Goal: Obtain resource: Download file/media

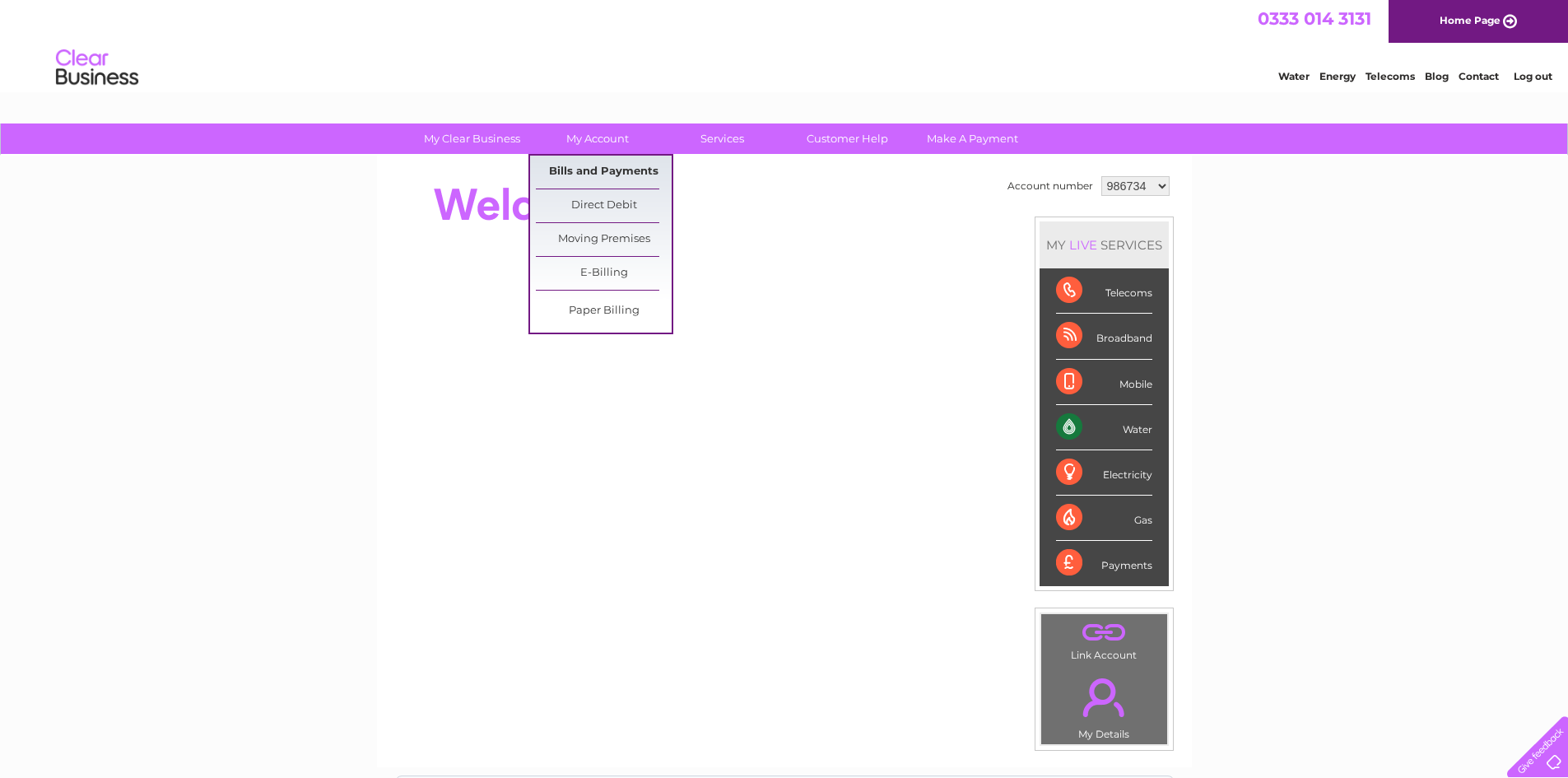
click at [598, 171] on link "Bills and Payments" at bounding box center [604, 171] width 136 height 33
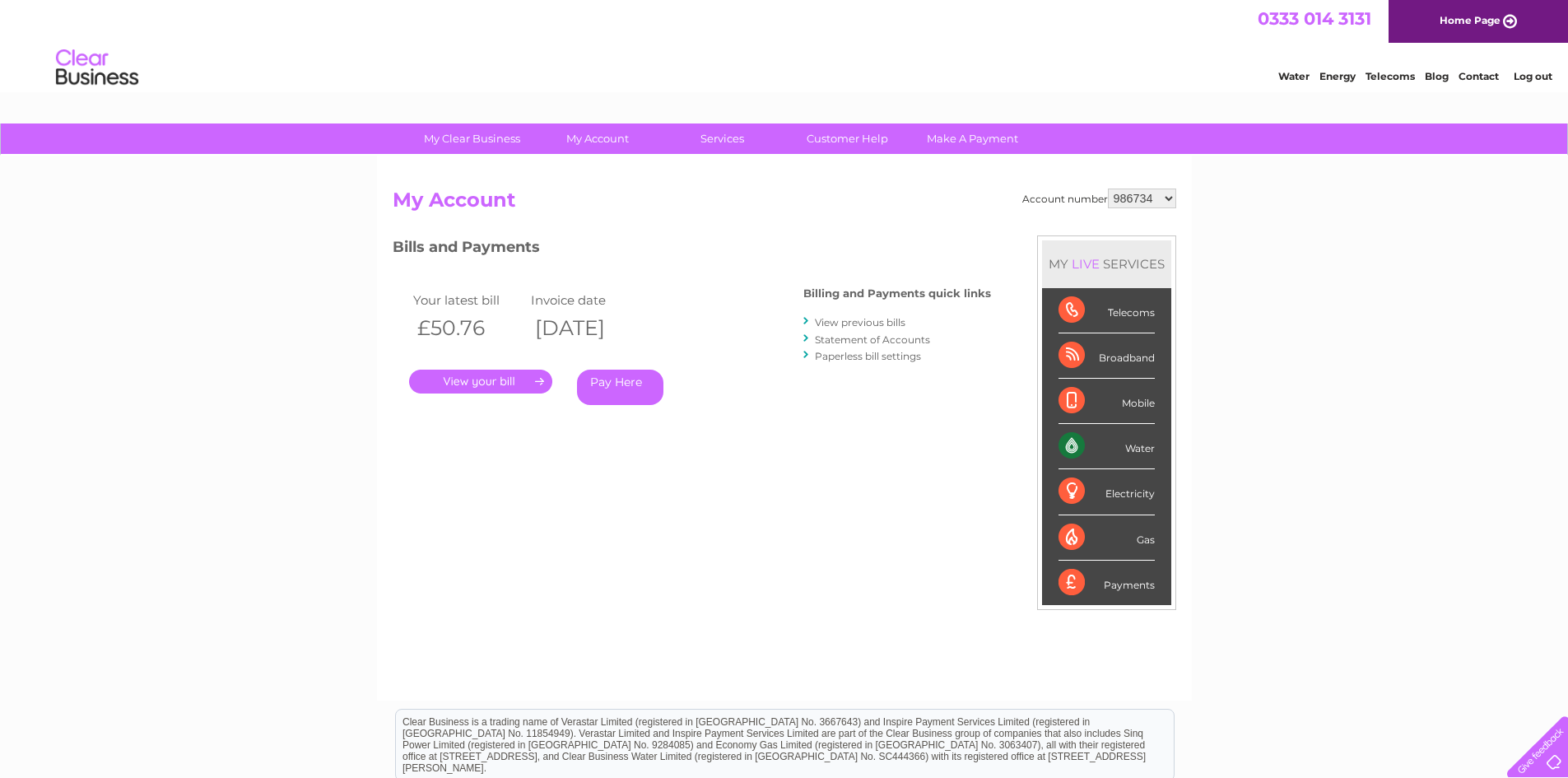
click at [477, 375] on link "." at bounding box center [481, 381] width 143 height 24
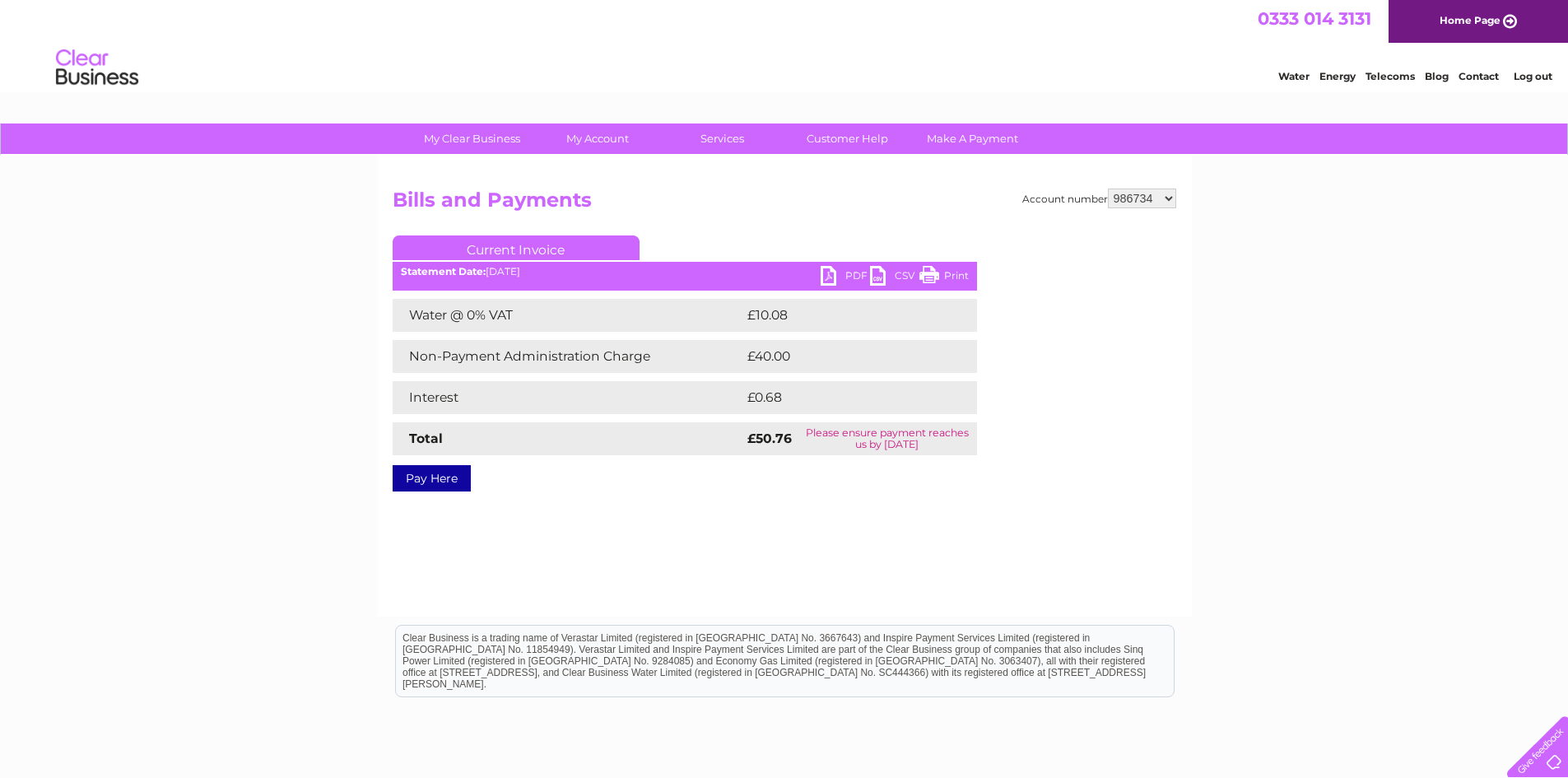
click at [825, 270] on link "PDF" at bounding box center [846, 278] width 50 height 24
click at [1318, 387] on div "My Clear Business Login Details My Details My Preferences Link Account My Accou…" at bounding box center [784, 510] width 1568 height 775
click at [1154, 198] on select "986734 998449 1117552" at bounding box center [1142, 198] width 69 height 20
click at [1109, 188] on select "986734 998449 1117552" at bounding box center [1142, 198] width 69 height 20
click at [833, 274] on link "PDF" at bounding box center [846, 278] width 50 height 24
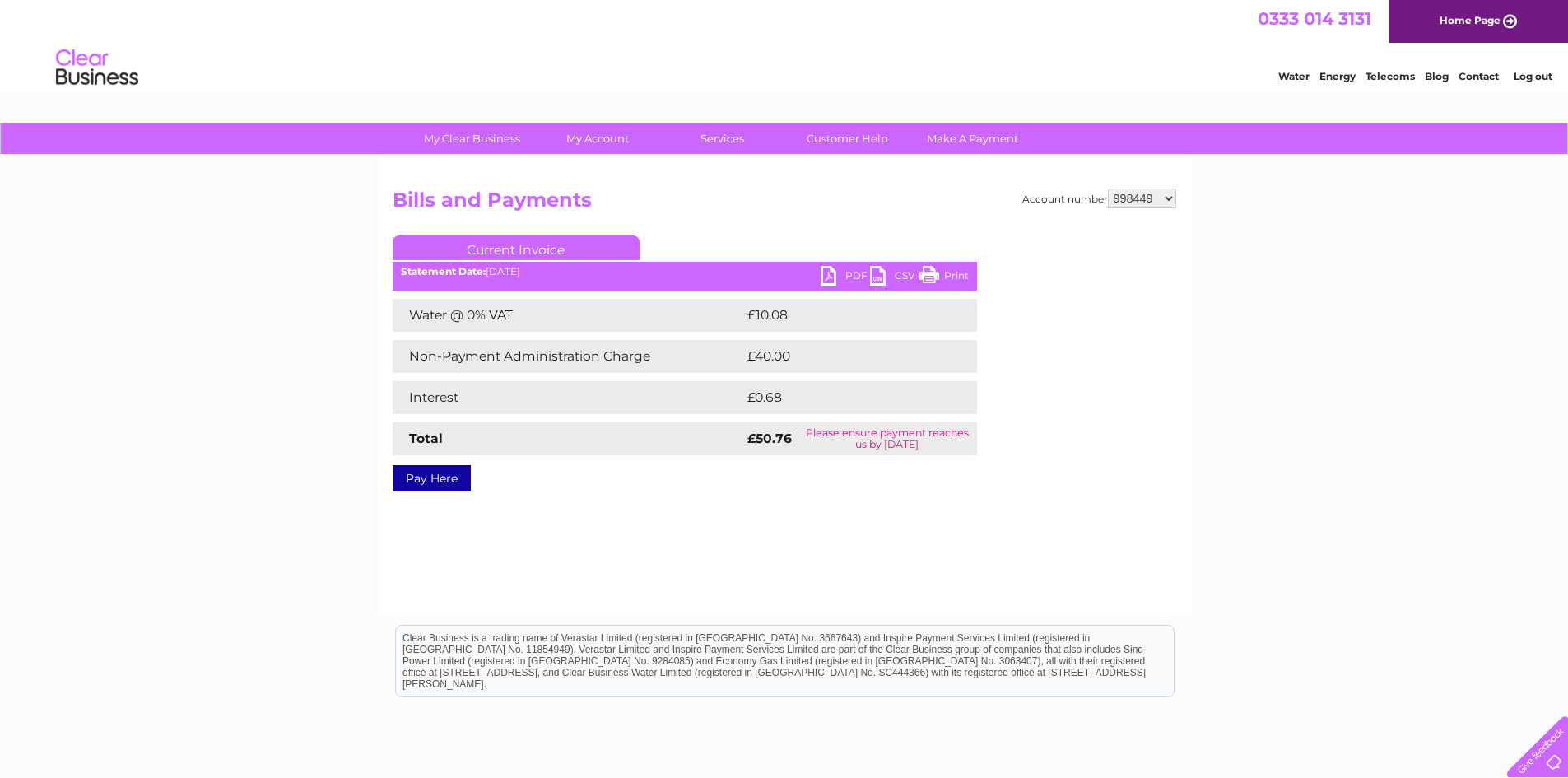
click at [1314, 416] on div "My Clear Business Login Details My Details My Preferences Link Account My Accou…" at bounding box center [784, 510] width 1568 height 775
click at [1161, 199] on select "986734 998449 1117552" at bounding box center [1142, 198] width 69 height 20
click at [1109, 188] on select "986734 998449 1117552" at bounding box center [1142, 198] width 69 height 20
click at [1346, 383] on div "My Clear Business Login Details My Details My Preferences Link Account My Accou…" at bounding box center [784, 510] width 1568 height 775
click at [497, 502] on div "Account number 986734 998449 1117552 Bills and Payments Current Invoice PDF CSV…" at bounding box center [784, 385] width 815 height 461
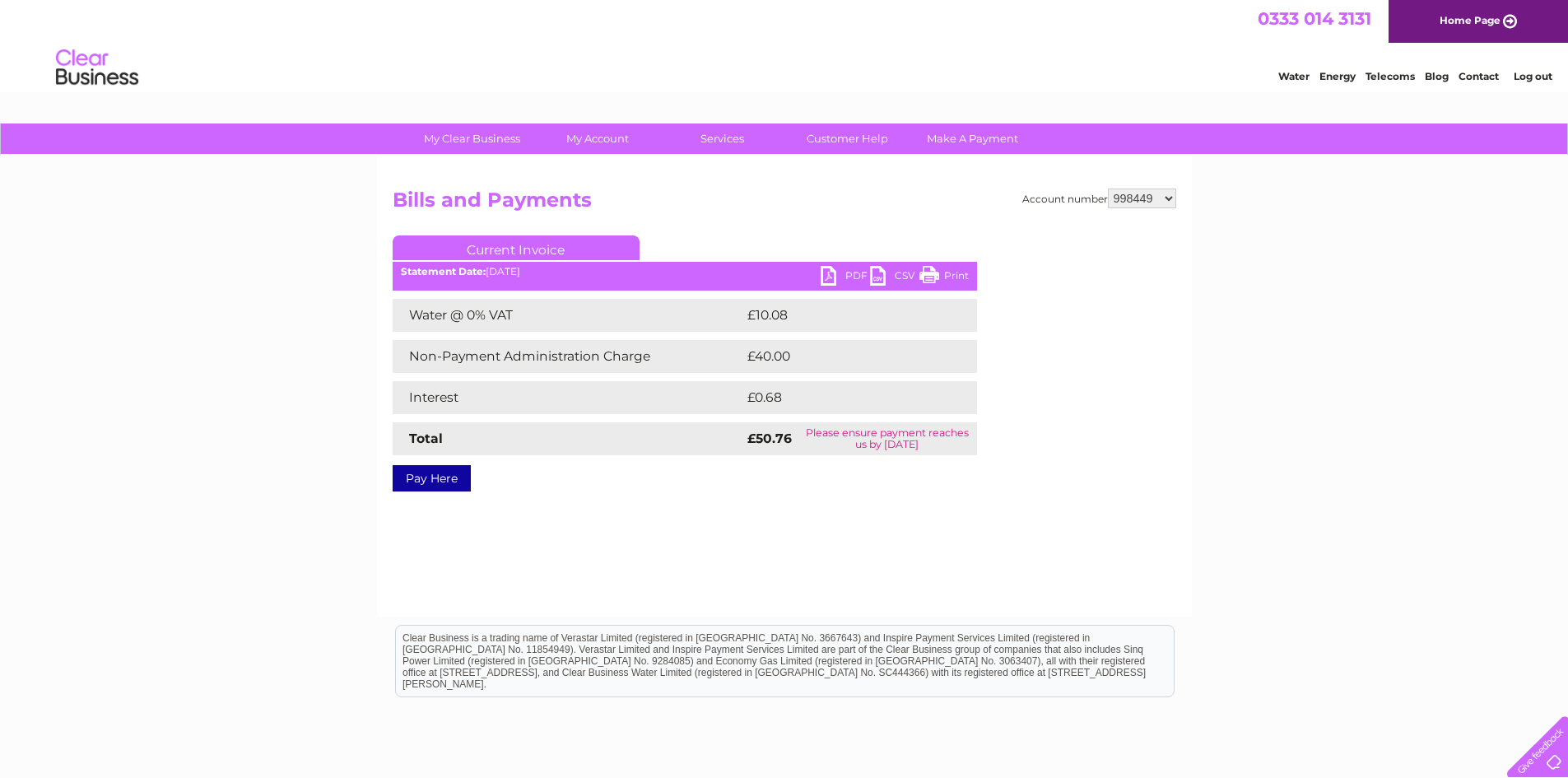
click at [833, 270] on link "PDF" at bounding box center [846, 278] width 50 height 24
click at [830, 273] on link "PDF" at bounding box center [846, 278] width 50 height 24
click at [866, 274] on link "PDF" at bounding box center [846, 278] width 50 height 24
click at [870, 274] on link "CSV" at bounding box center [894, 278] width 50 height 24
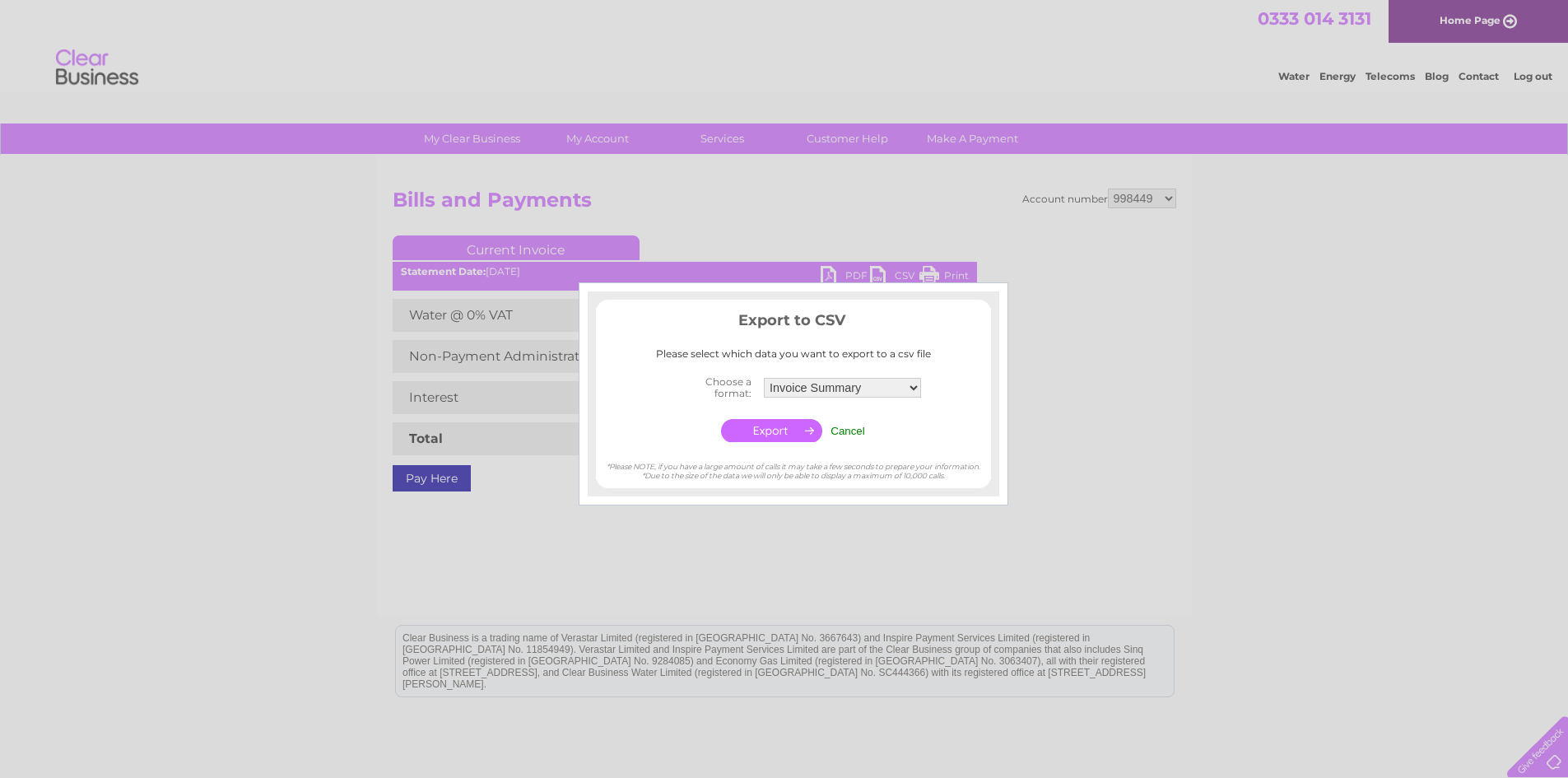
click at [1303, 334] on div at bounding box center [784, 389] width 1568 height 778
click at [850, 427] on input "Cancel" at bounding box center [848, 431] width 35 height 12
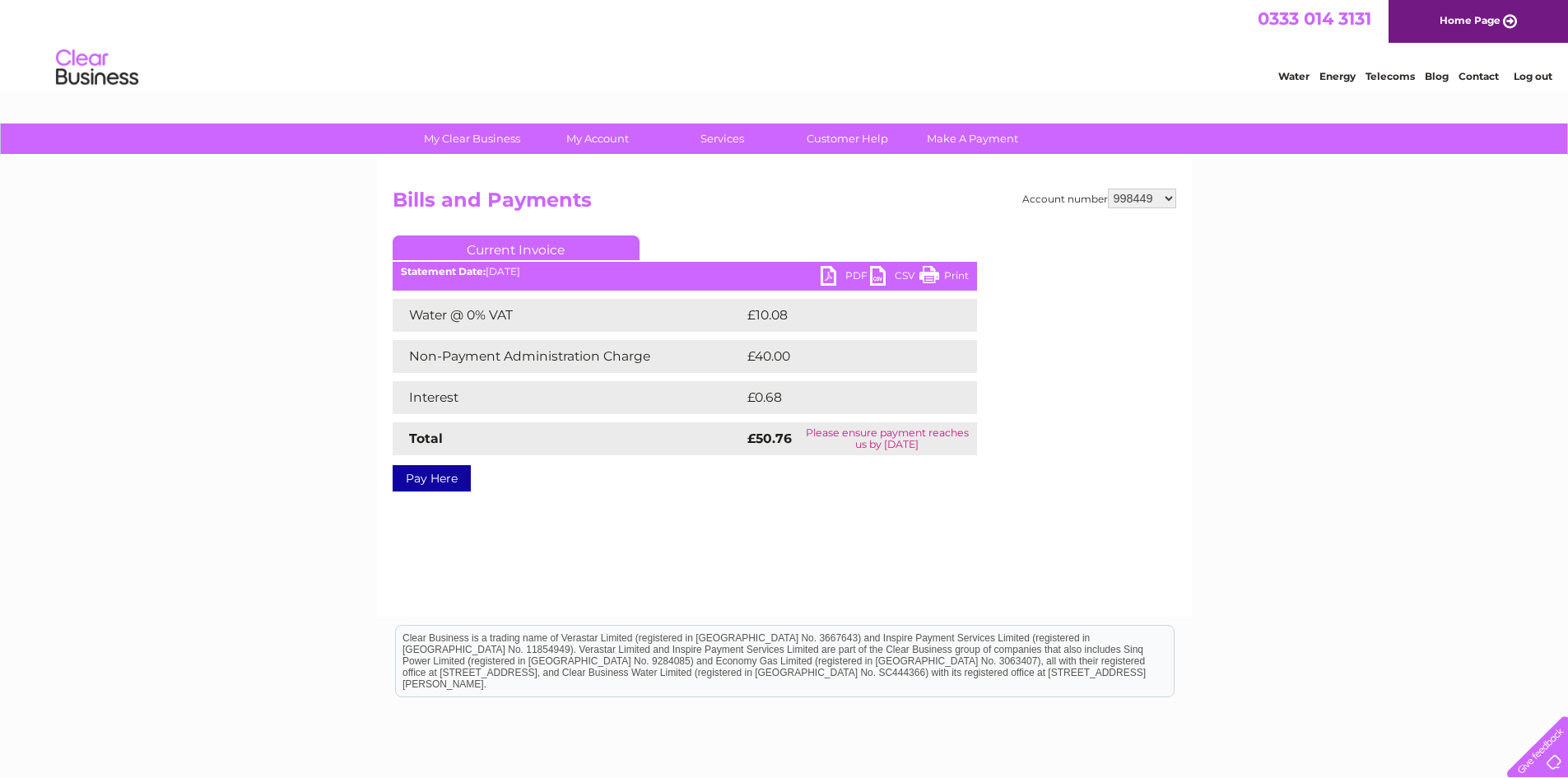
click at [1489, 384] on div "My Clear Business Login Details My Details My Preferences Link Account My Accou…" at bounding box center [784, 510] width 1568 height 775
click at [1147, 199] on select "986734 998449 1117552" at bounding box center [1142, 198] width 69 height 20
select select "1117552"
click at [1109, 188] on select "986734 998449 1117552" at bounding box center [1142, 198] width 69 height 20
click at [1274, 271] on div "My Clear Business Login Details My Details My Preferences Link Account My Accou…" at bounding box center [784, 510] width 1568 height 775
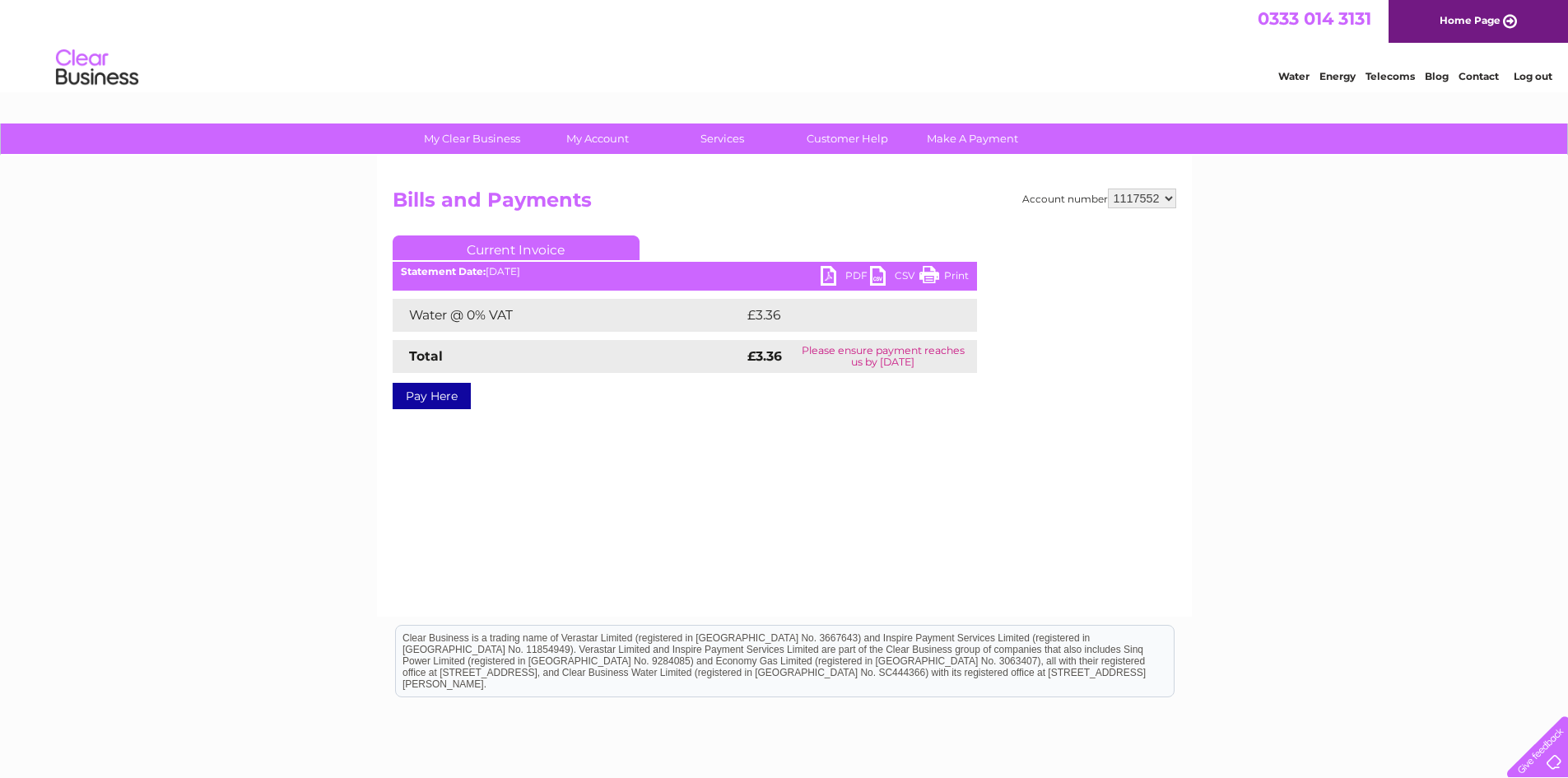
click at [831, 271] on link "PDF" at bounding box center [846, 278] width 50 height 24
click at [1351, 386] on div "My Clear Business Login Details My Details My Preferences Link Account My Accou…" at bounding box center [784, 510] width 1568 height 775
click at [1140, 191] on select "986734 998449 1117552" at bounding box center [1142, 198] width 69 height 20
select select "998449"
click at [1109, 188] on select "986734 998449 1117552" at bounding box center [1142, 198] width 69 height 20
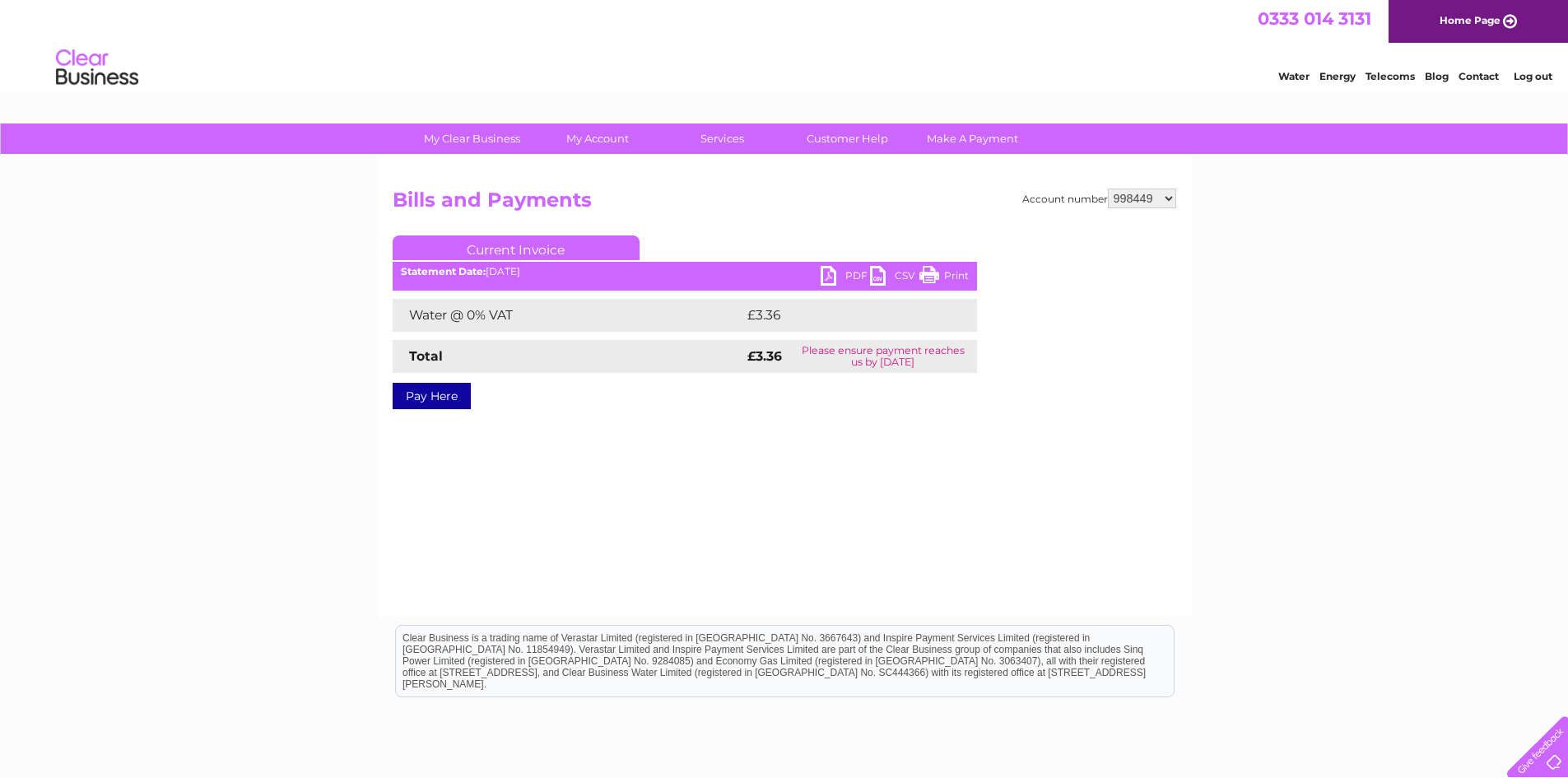
click at [1281, 313] on div "My Clear Business Login Details My Details My Preferences Link Account My Accou…" at bounding box center [784, 510] width 1568 height 775
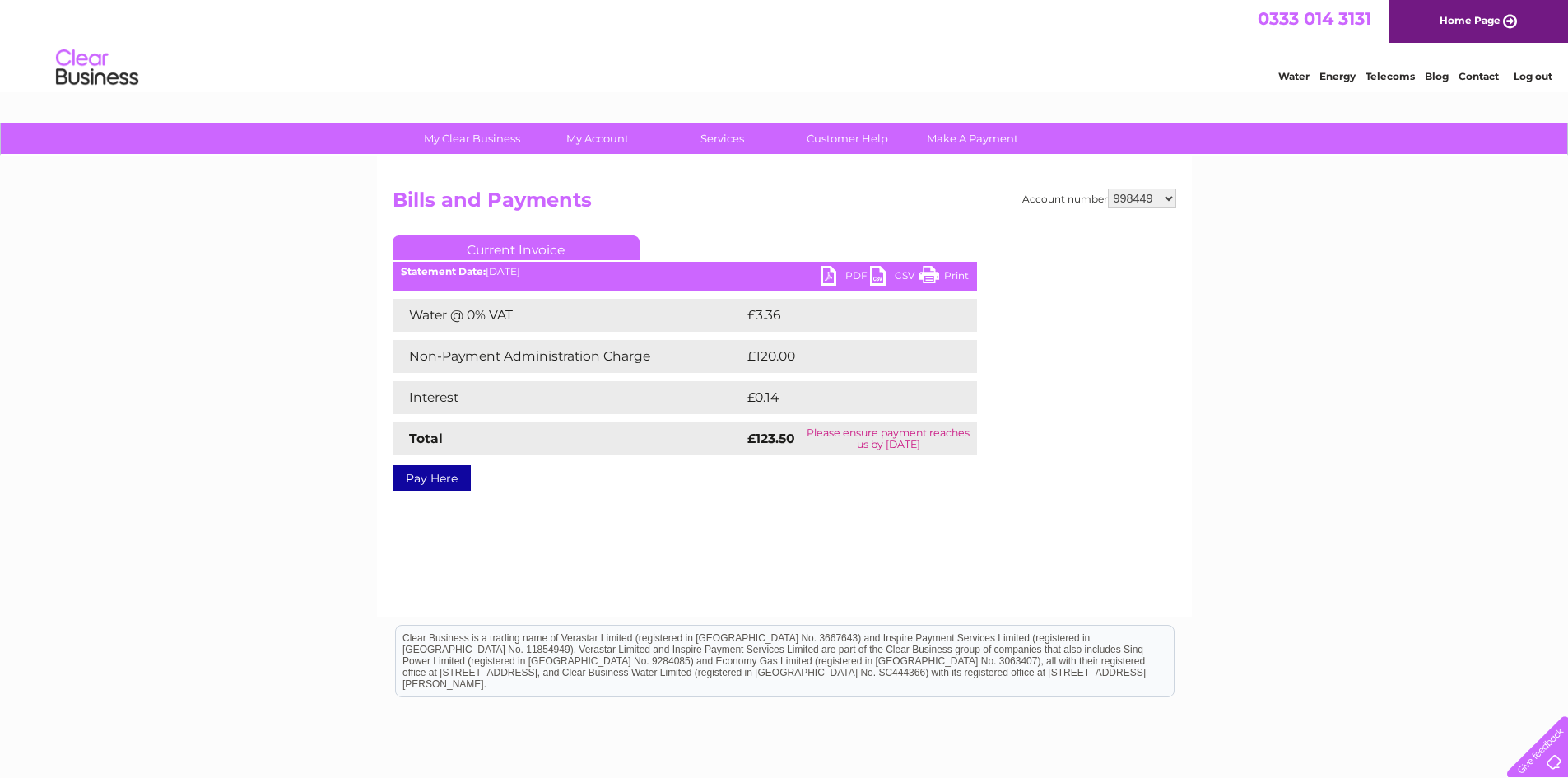
click at [831, 276] on link "PDF" at bounding box center [846, 278] width 50 height 24
